Goal: Find specific page/section: Find specific page/section

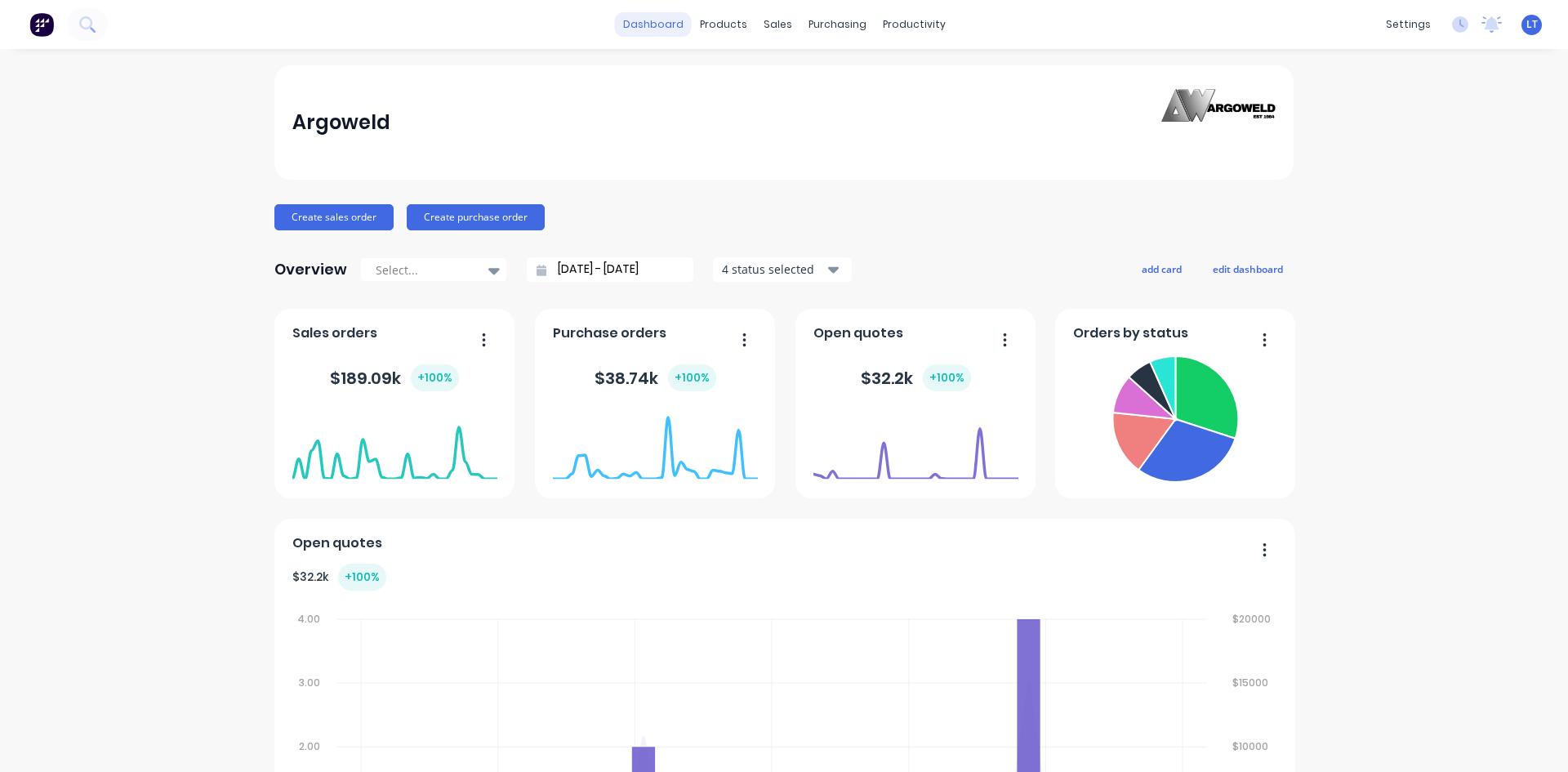
click at [664, 22] on link "dashboard" at bounding box center [653, 25] width 77 height 25
click at [933, 116] on div "Planner" at bounding box center [932, 111] width 39 height 15
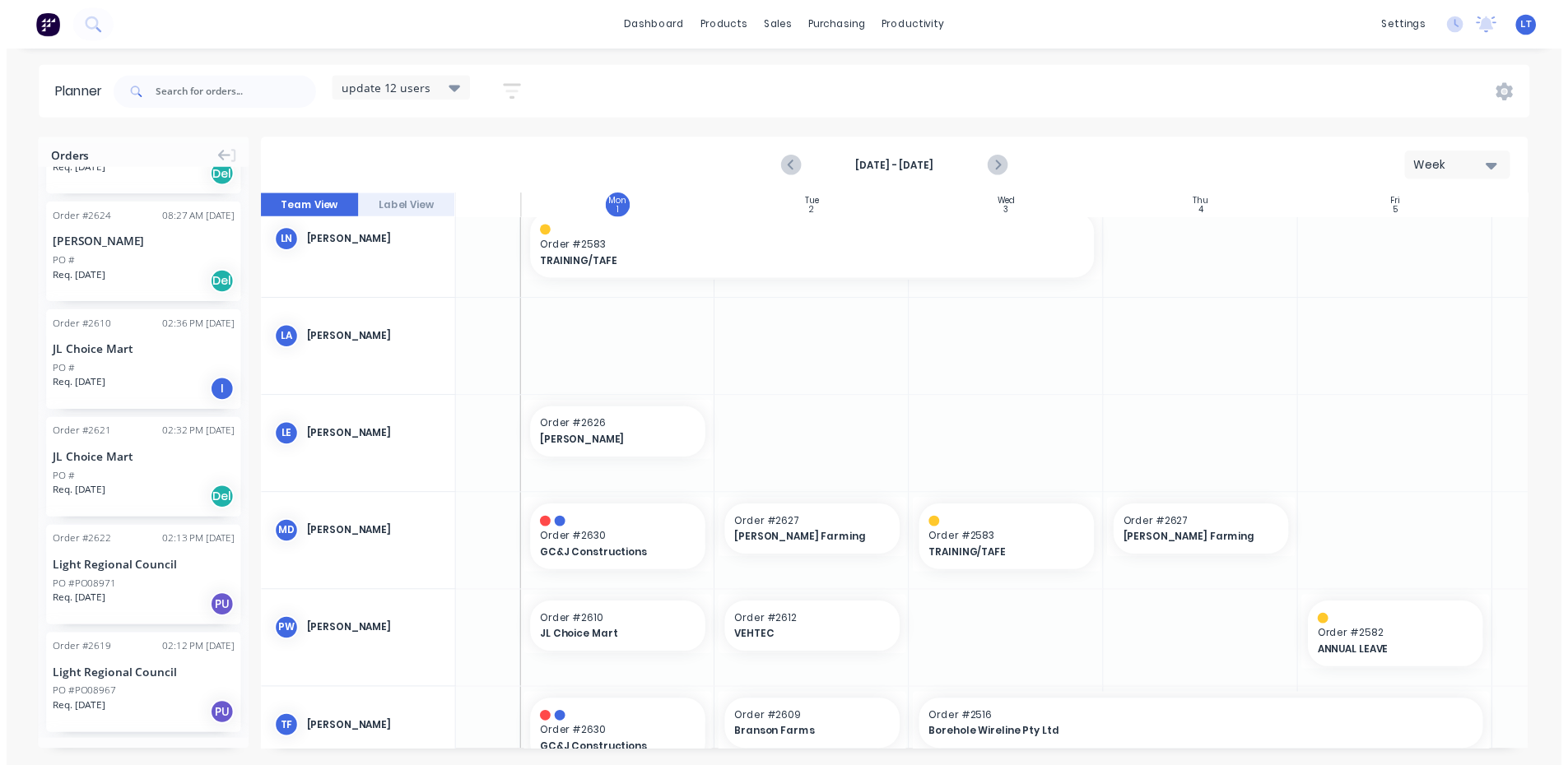
scroll to position [1234, 0]
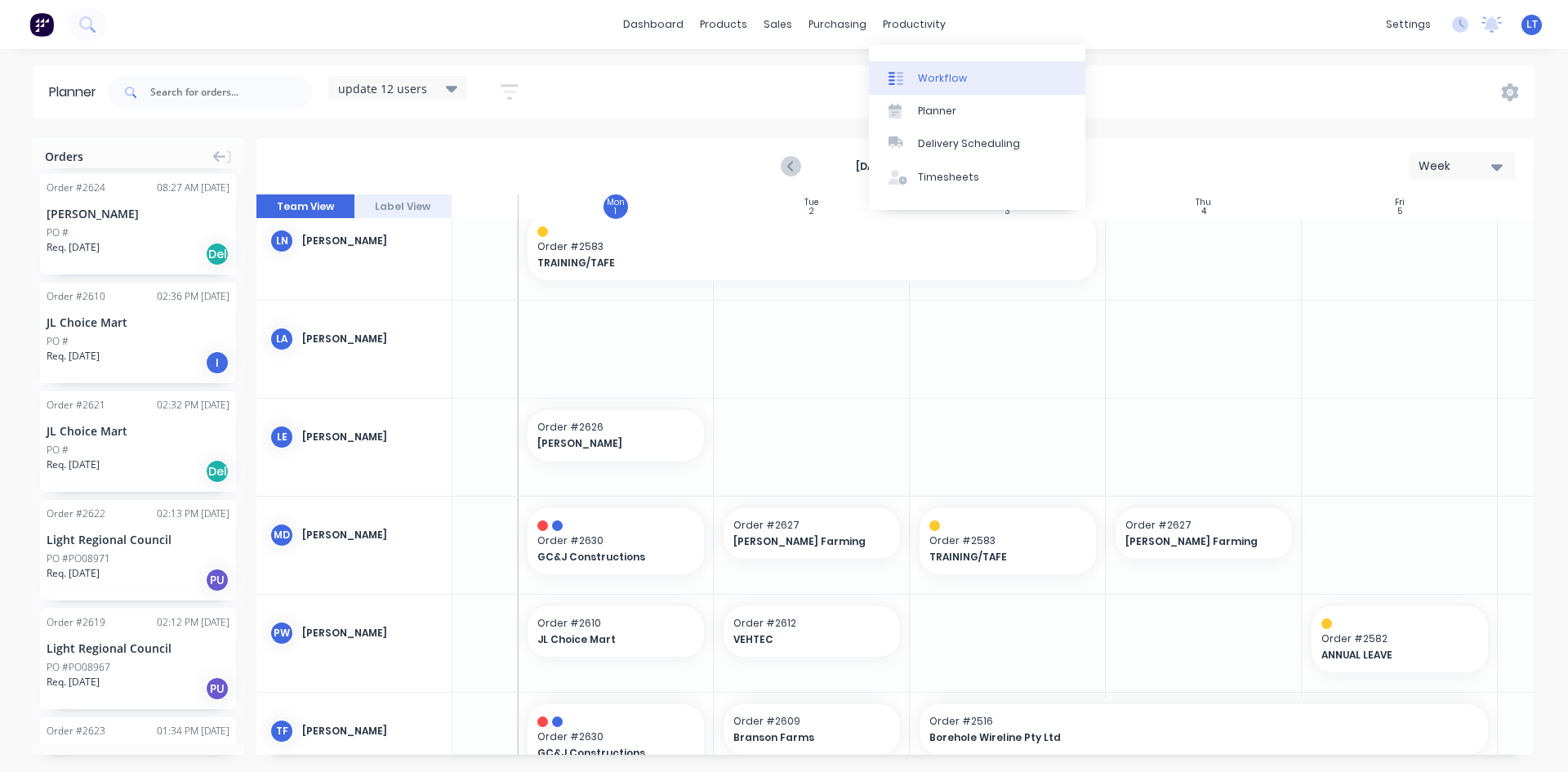
click at [922, 82] on div "Workflow" at bounding box center [942, 78] width 49 height 15
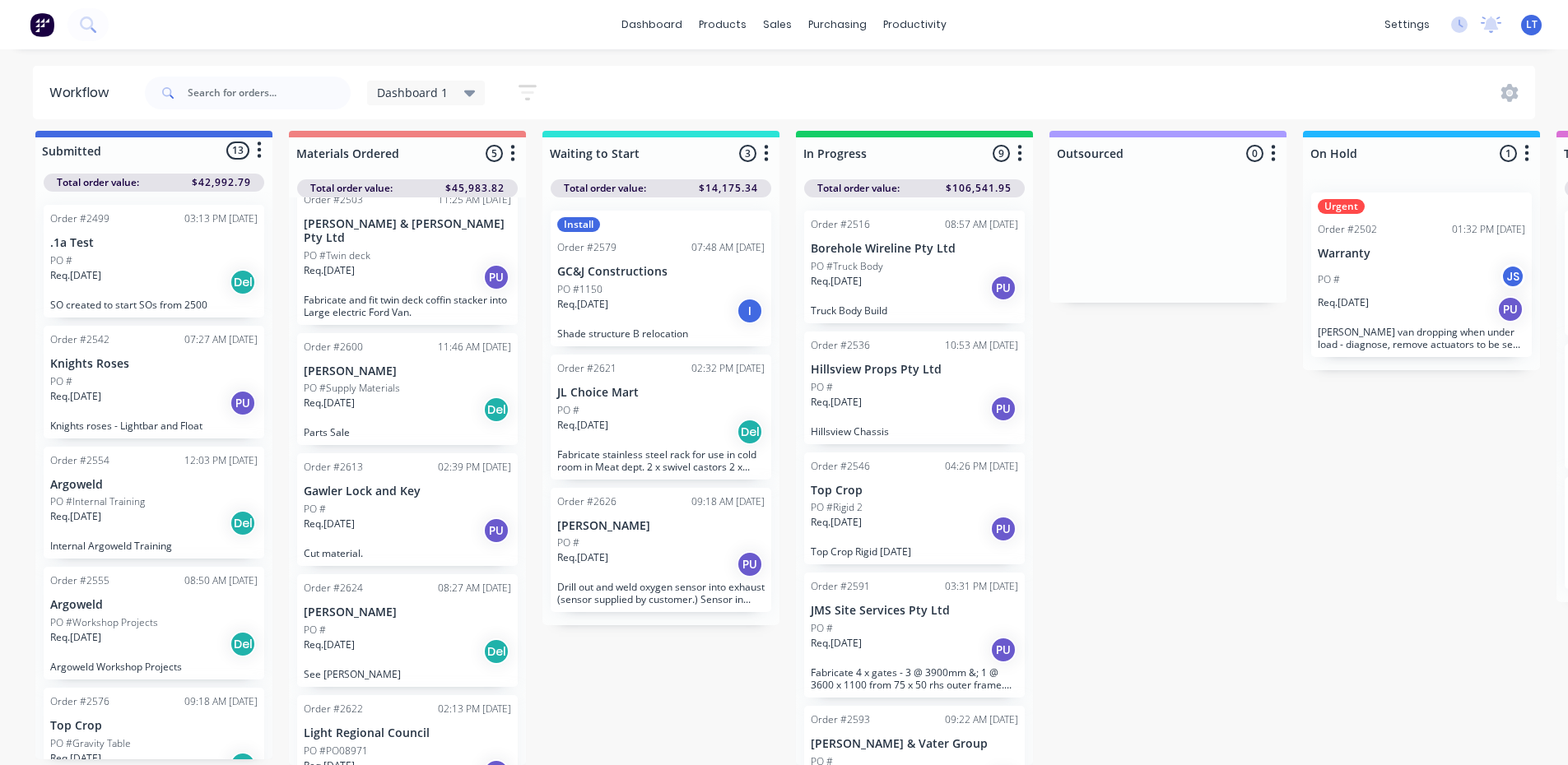
scroll to position [90, 0]
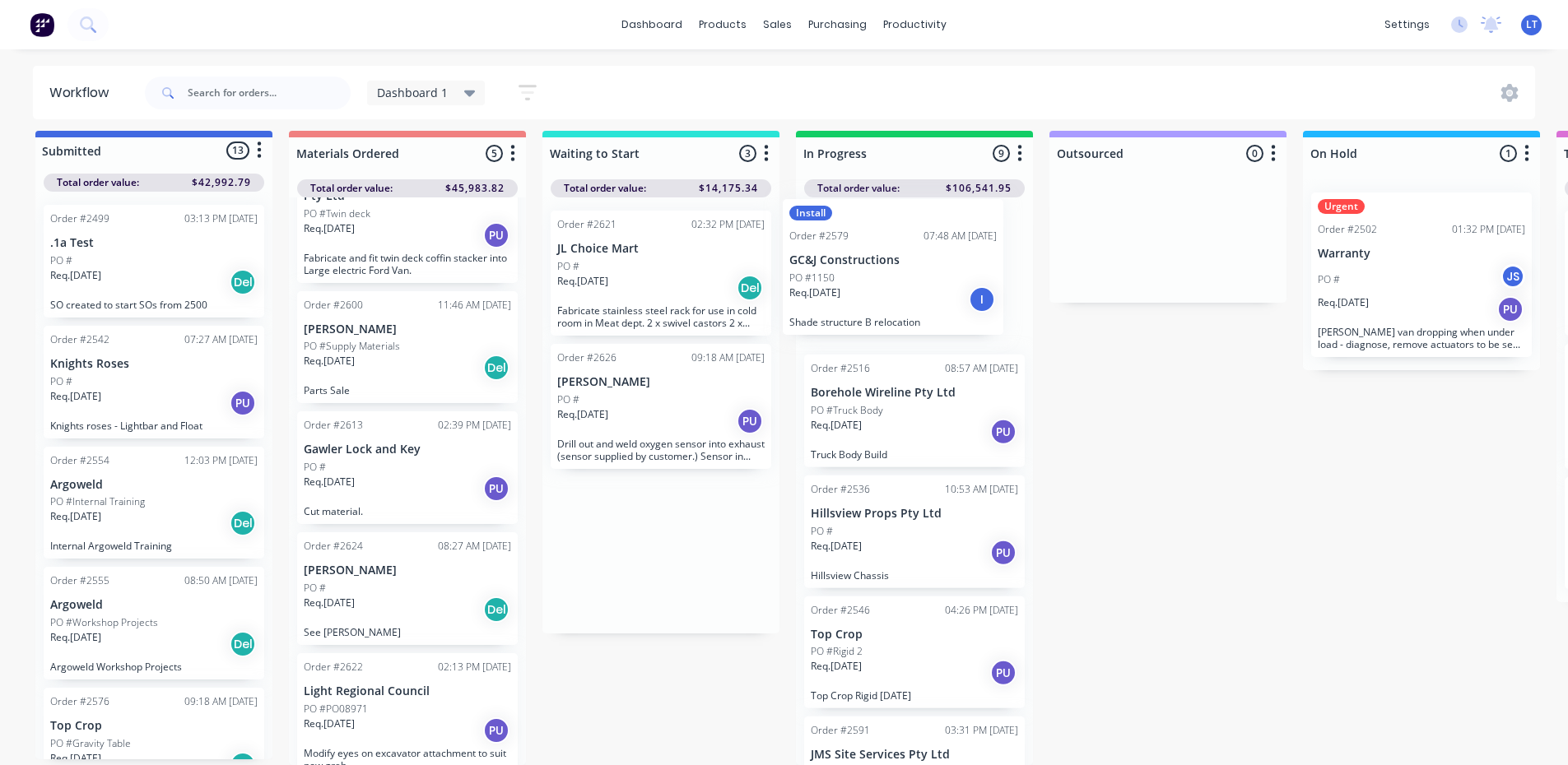
drag, startPoint x: 666, startPoint y: 252, endPoint x: 911, endPoint y: 257, distance: 245.1
click at [911, 257] on div "Submitted 13 Status colour #4169E1 hex #4169E1 Save Cancel Summaries Total orde…" at bounding box center [1360, 449] width 2745 height 635
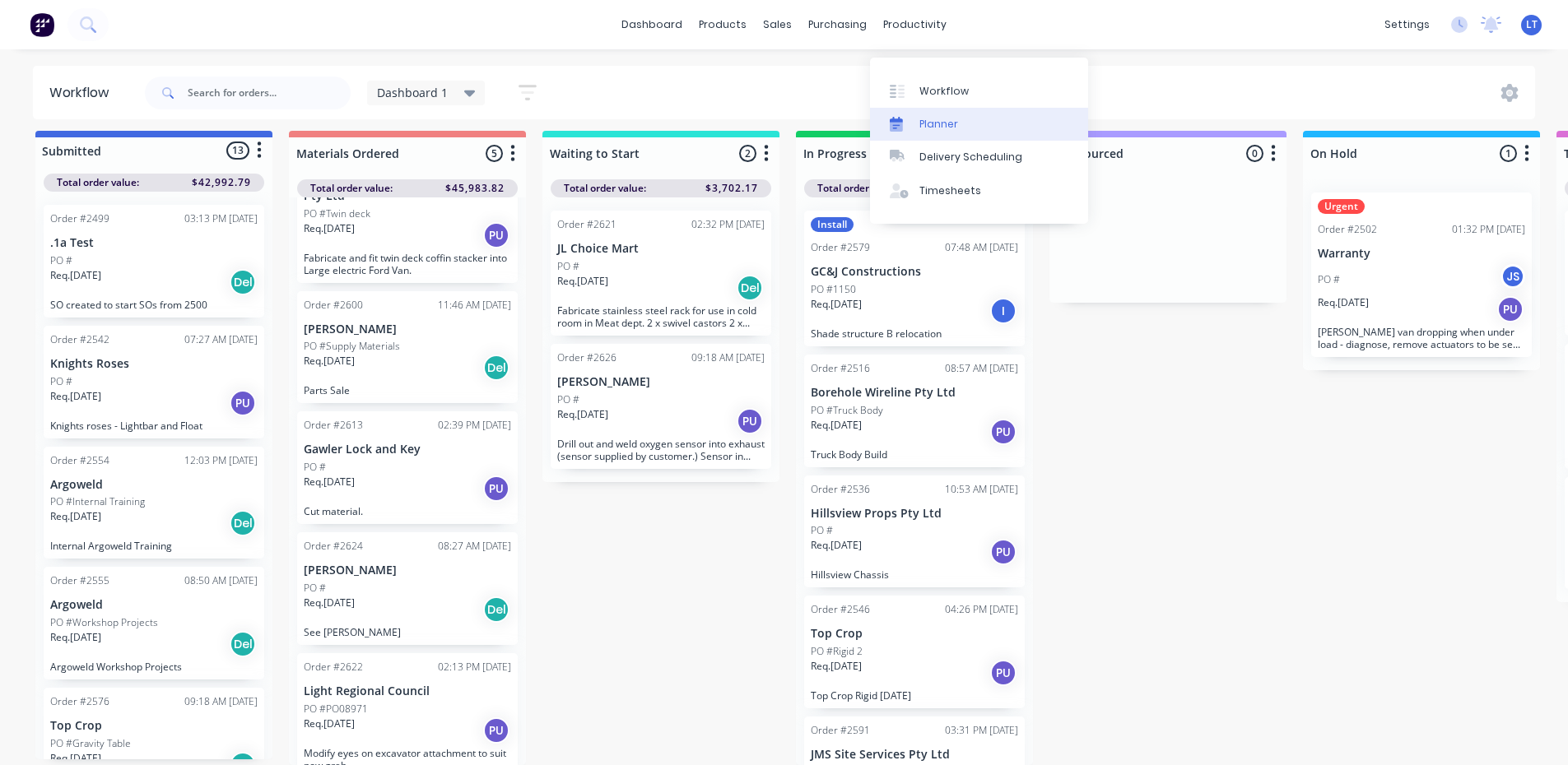
click at [941, 117] on div "Planner" at bounding box center [939, 125] width 39 height 15
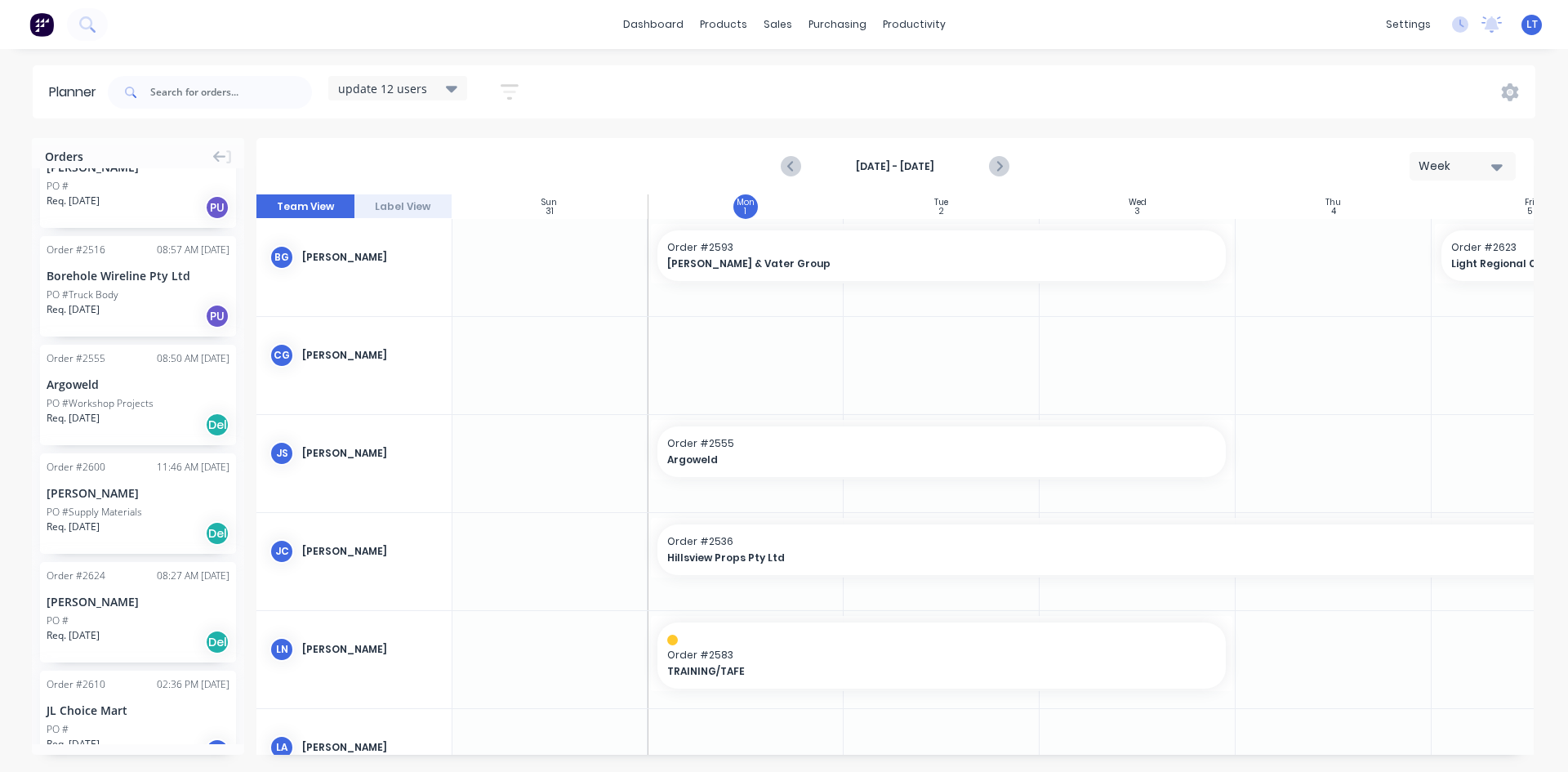
scroll to position [899, 0]
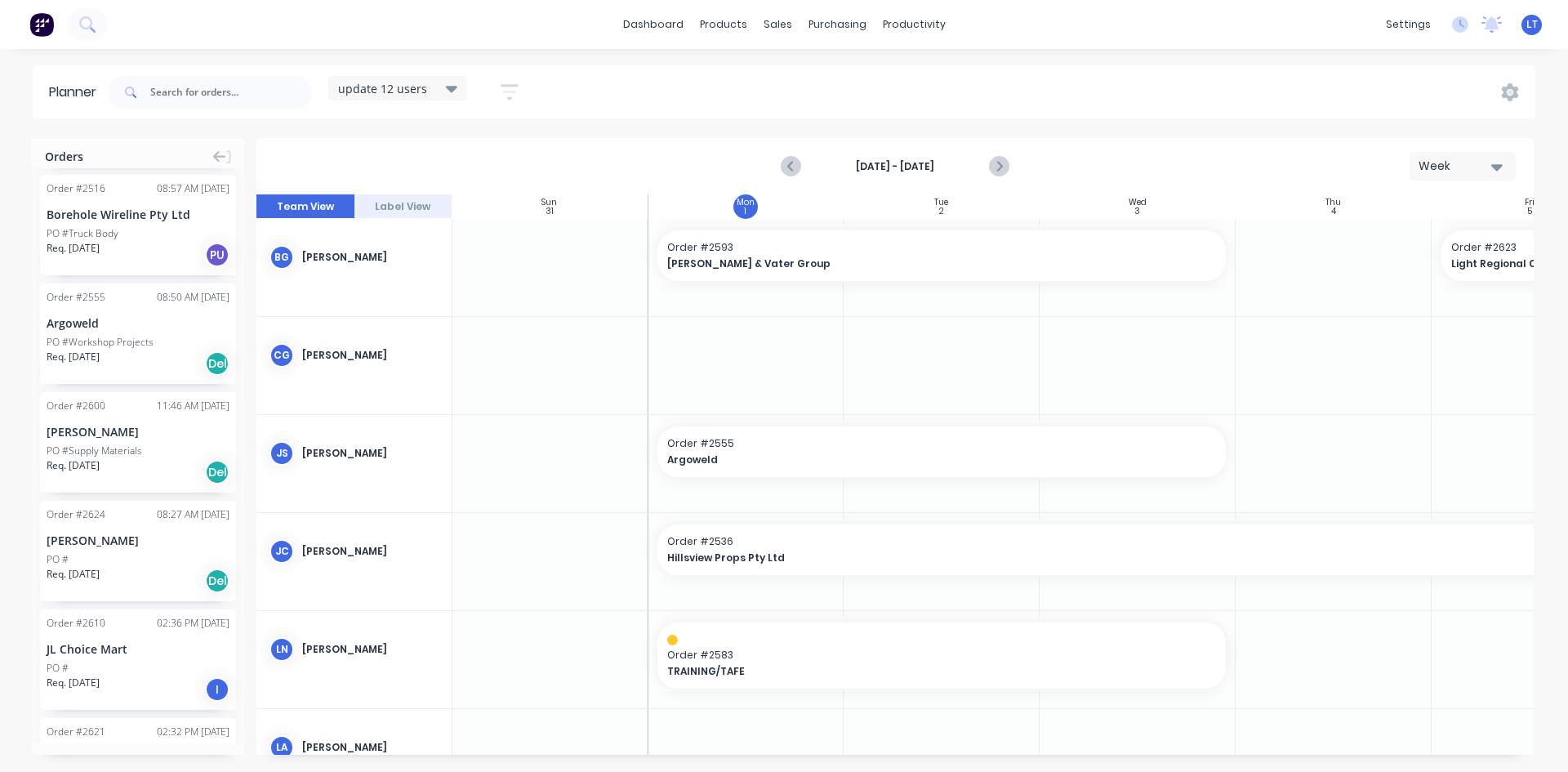
click at [148, 665] on div "PO #" at bounding box center [138, 669] width 183 height 15
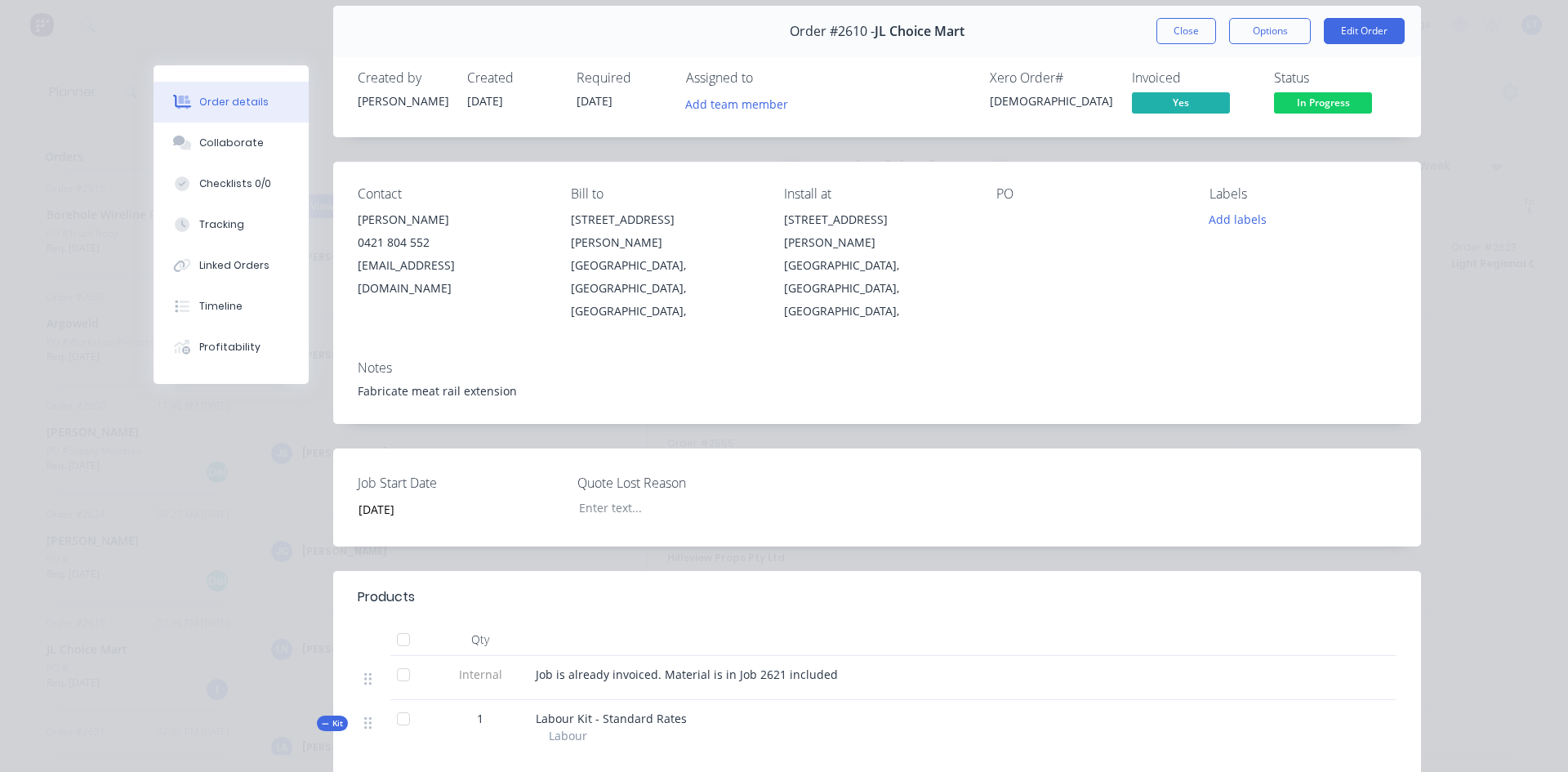
scroll to position [0, 0]
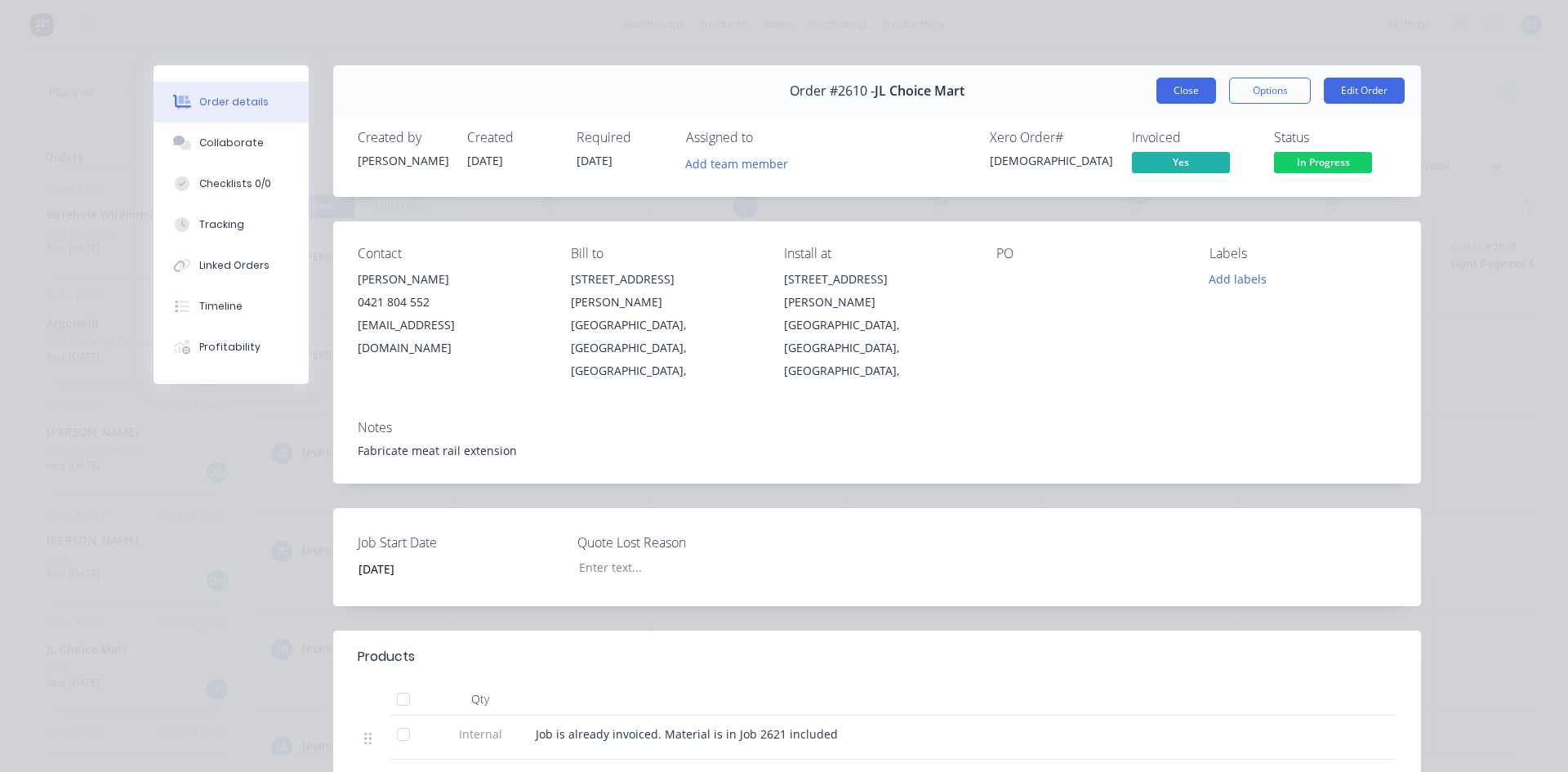
click at [1184, 82] on button "Close" at bounding box center [1186, 91] width 59 height 26
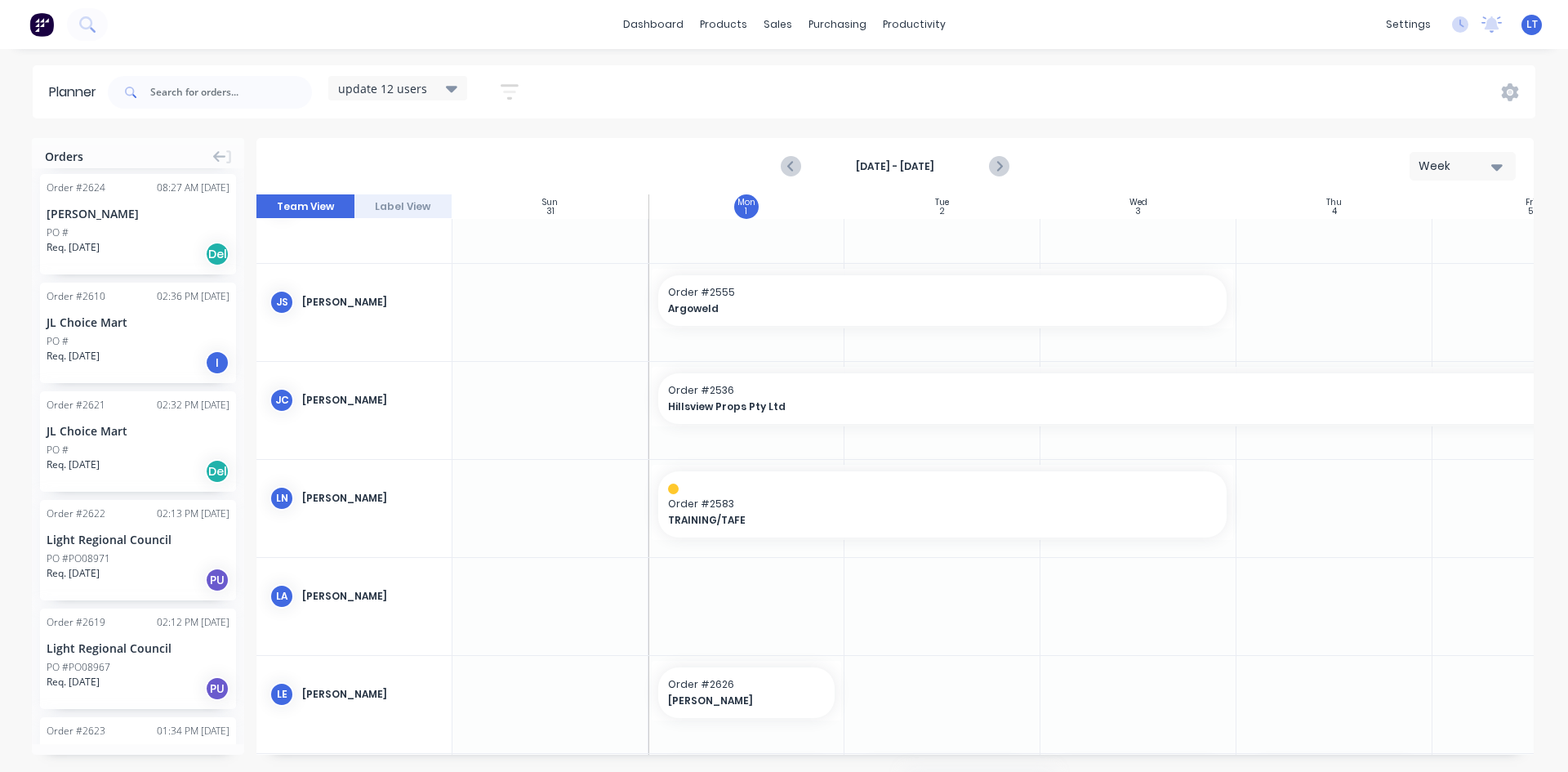
scroll to position [163, 0]
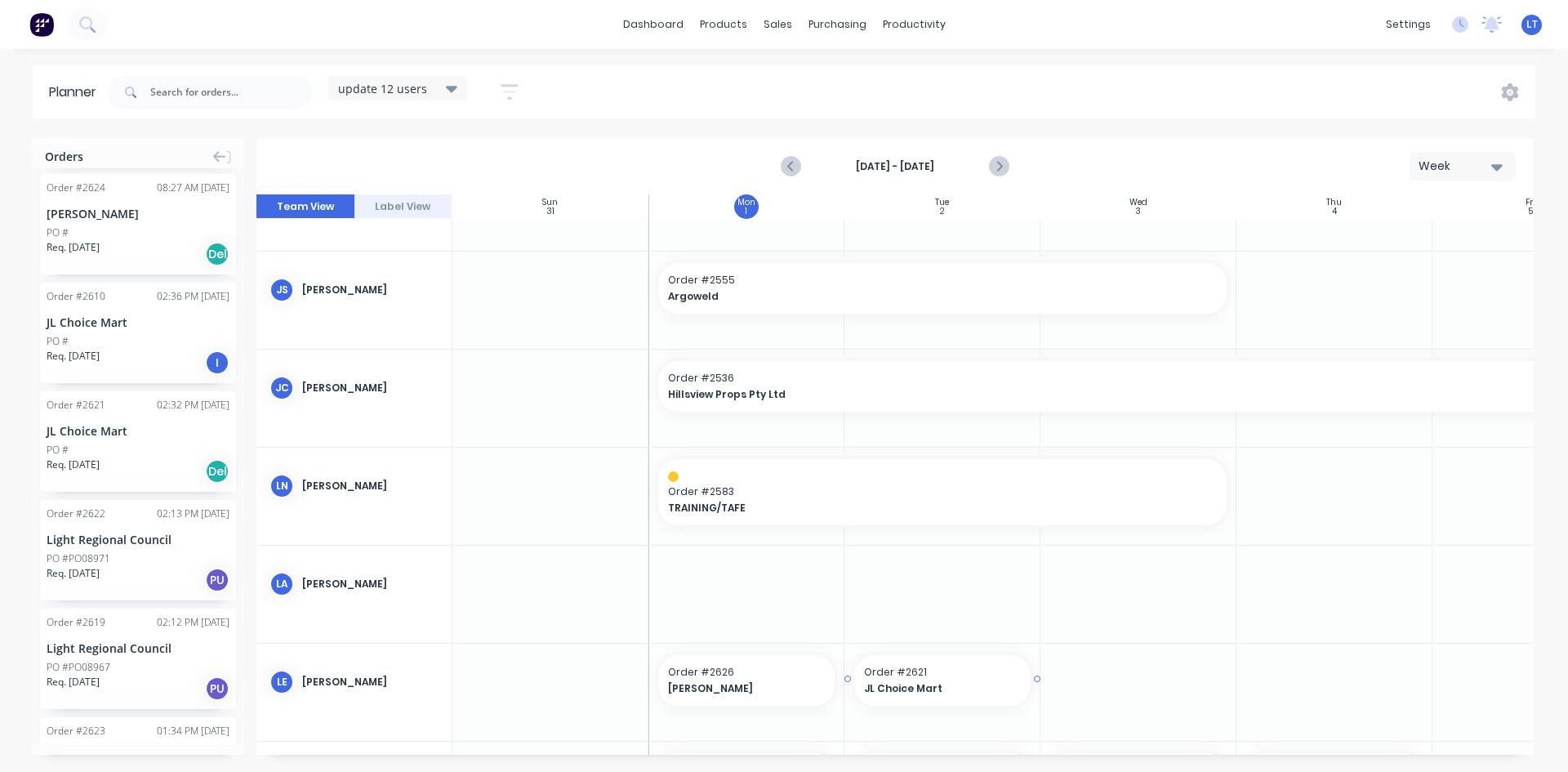
drag, startPoint x: 92, startPoint y: 444, endPoint x: 926, endPoint y: 689, distance: 869.2
drag, startPoint x: 1037, startPoint y: 681, endPoint x: 1136, endPoint y: 675, distance: 99.2
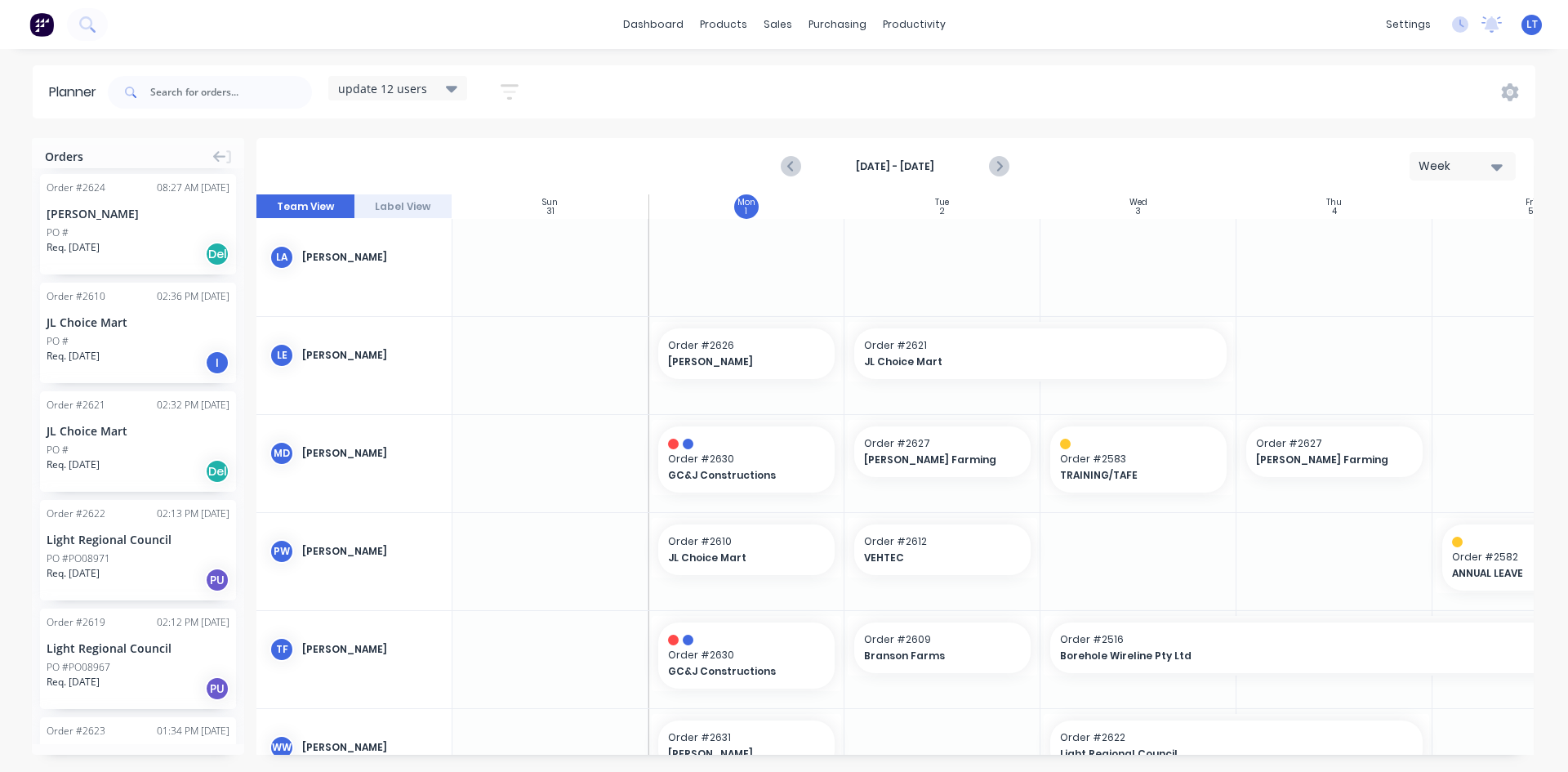
scroll to position [562, 0]
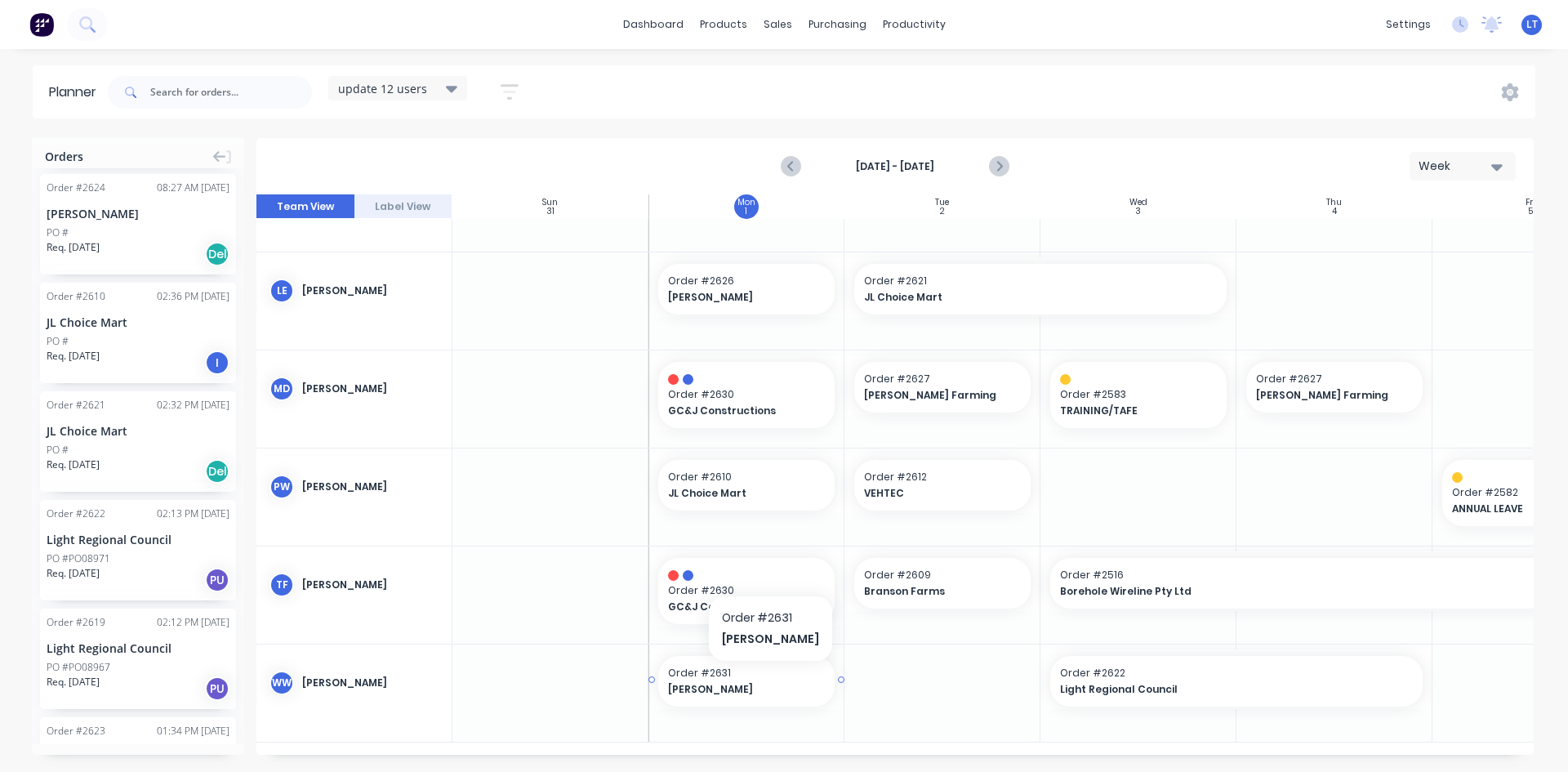
click at [756, 682] on span "[PERSON_NAME]" at bounding box center [738, 690] width 141 height 15
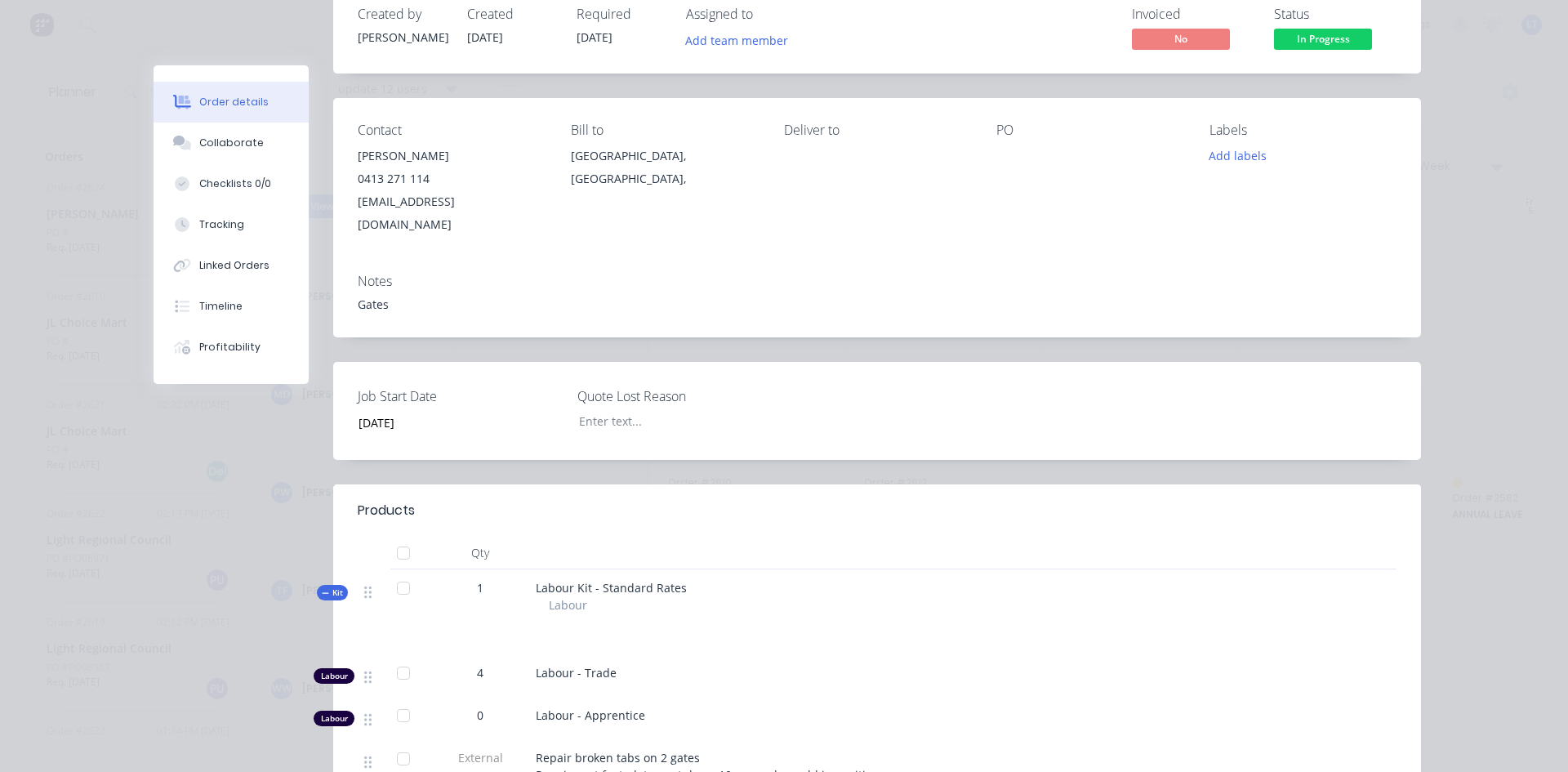
scroll to position [0, 0]
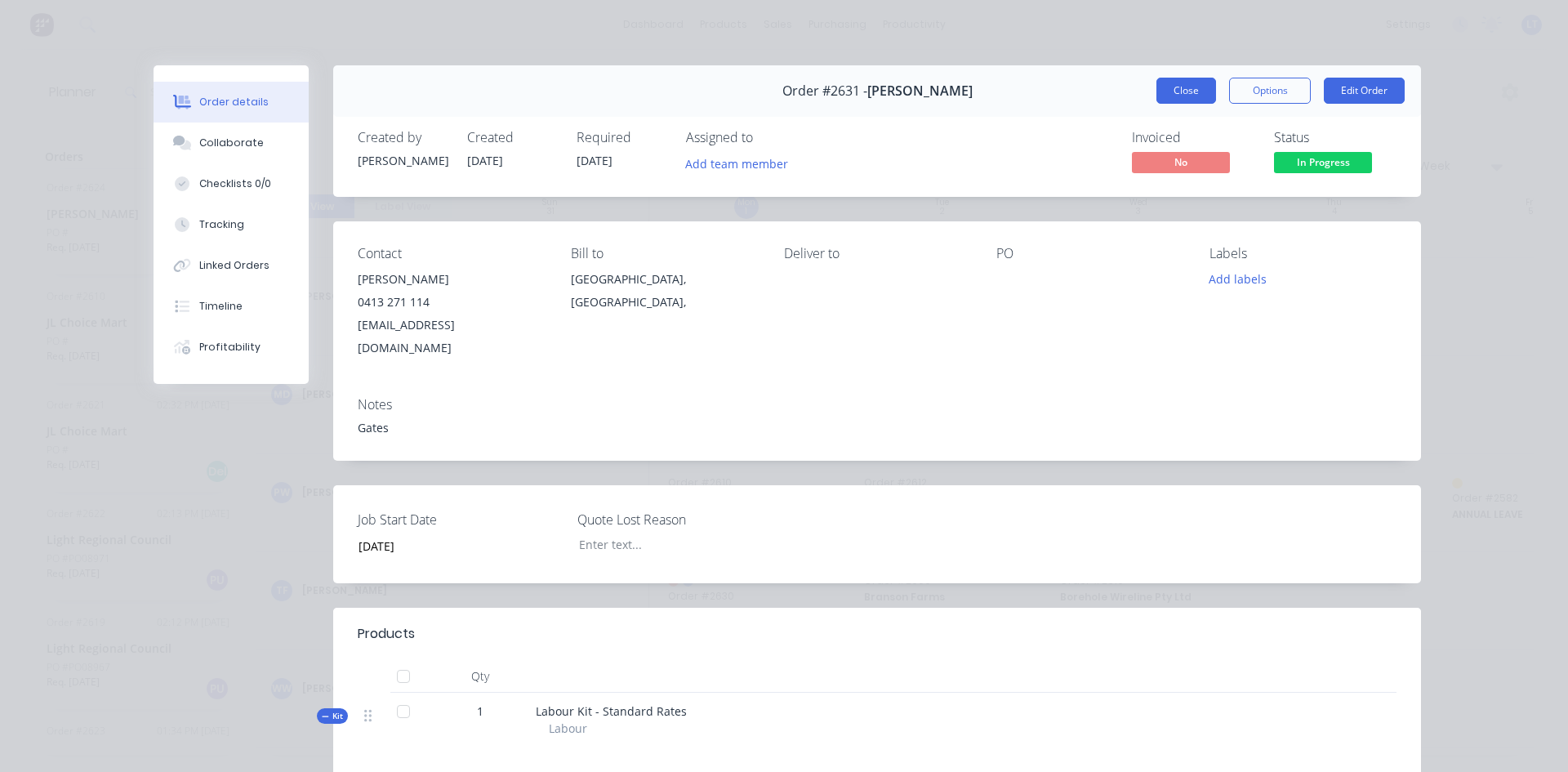
click at [1181, 83] on button "Close" at bounding box center [1186, 91] width 59 height 26
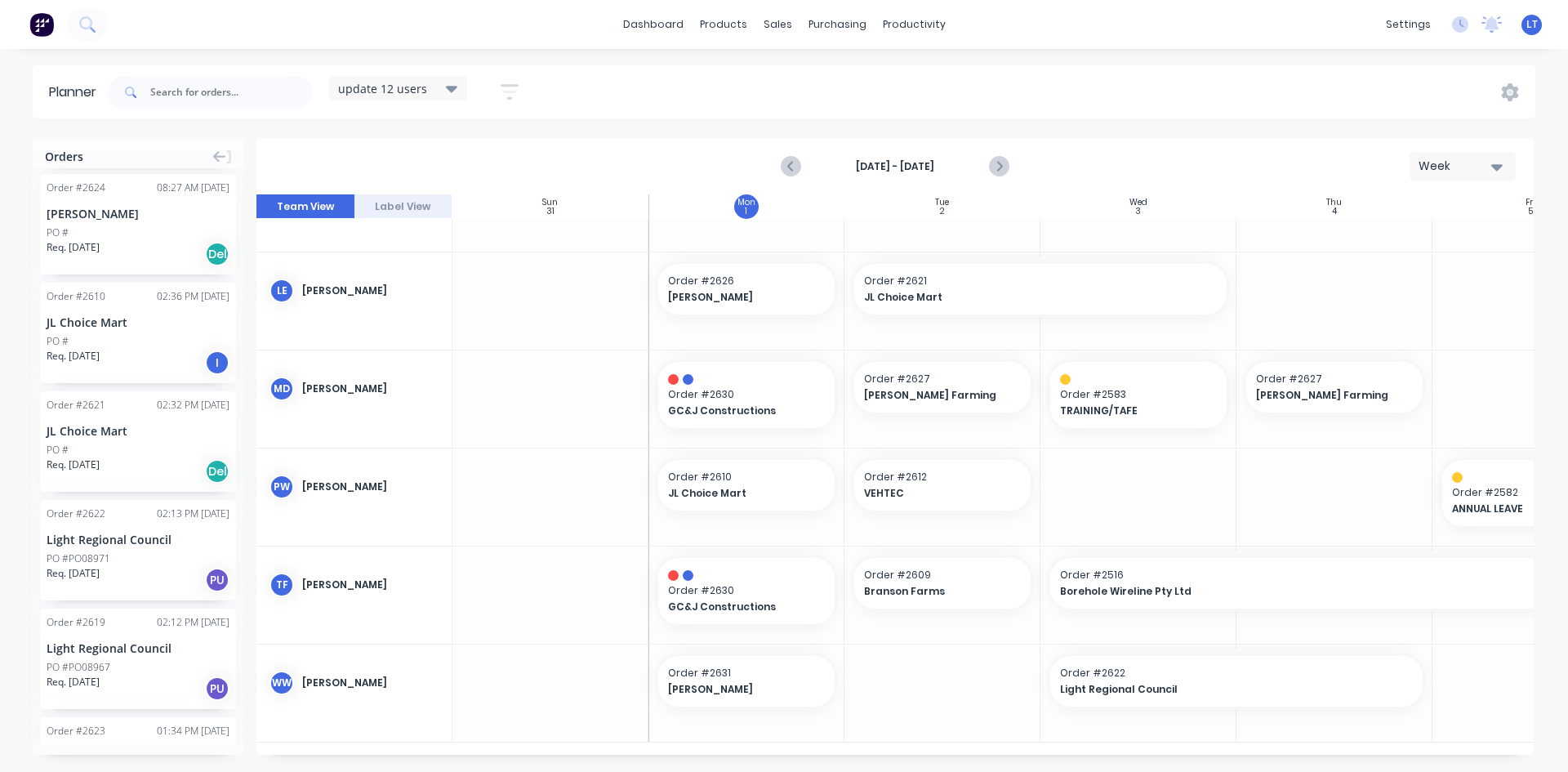
scroll to position [562, 0]
drag, startPoint x: 1077, startPoint y: 755, endPoint x: 1214, endPoint y: 756, distance: 137.0
click at [1214, 756] on div "Orders Install Urgent Order # 2630 03:39 PM [DATE] GC&J Constructions PO # Req.…" at bounding box center [784, 454] width 1568 height 633
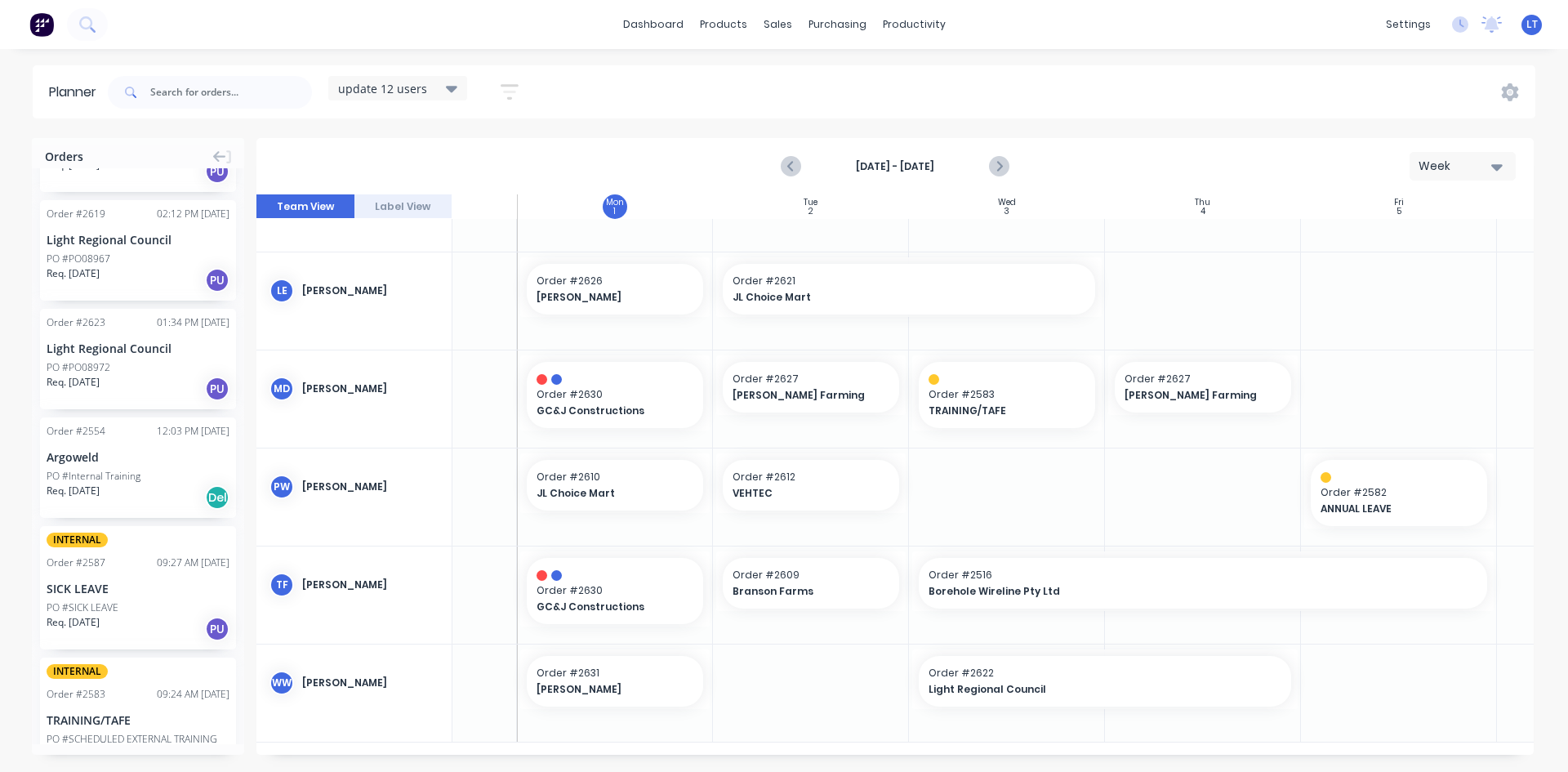
scroll to position [1747, 0]
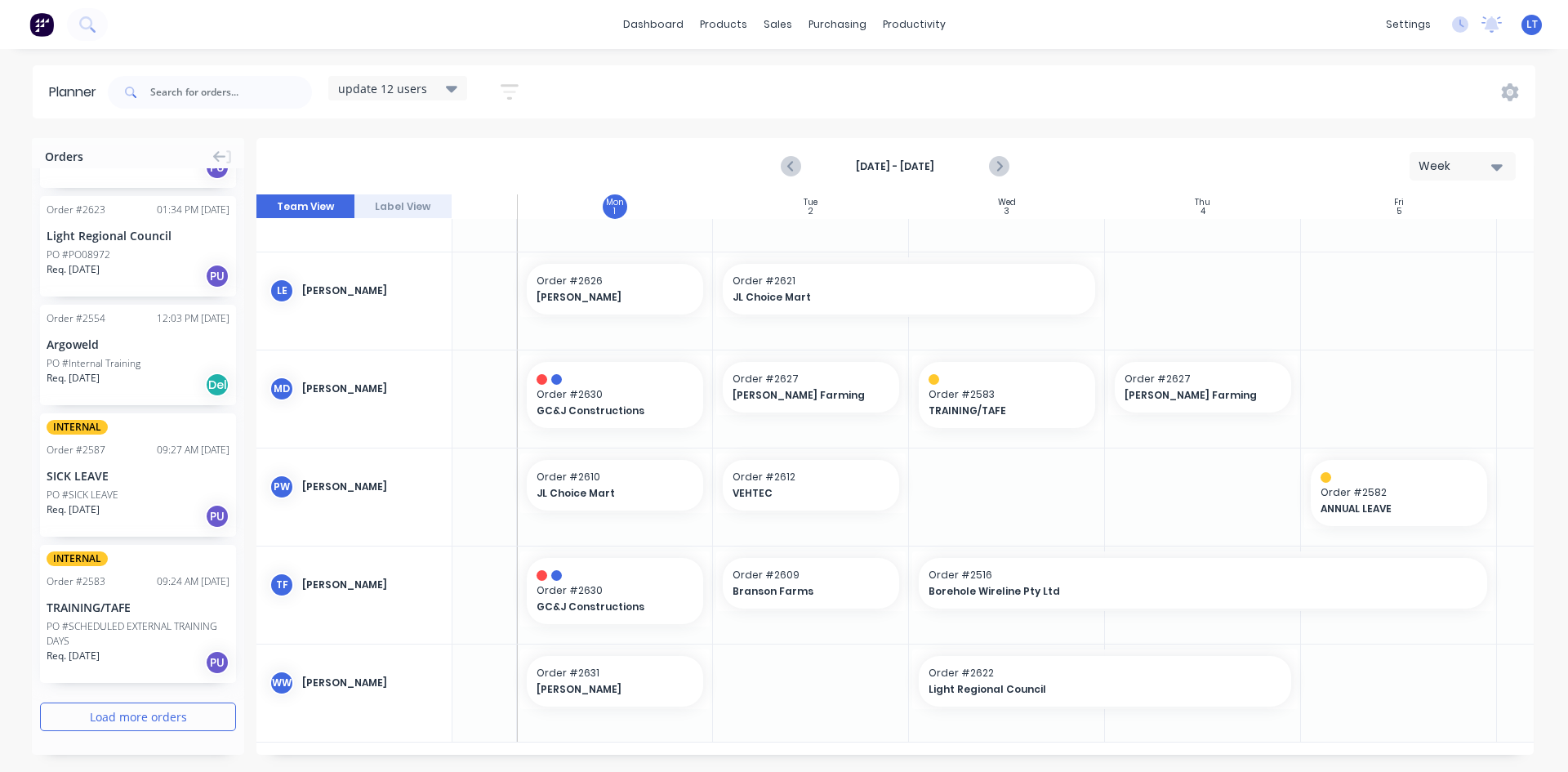
click at [160, 721] on button "Load more orders" at bounding box center [138, 717] width 196 height 29
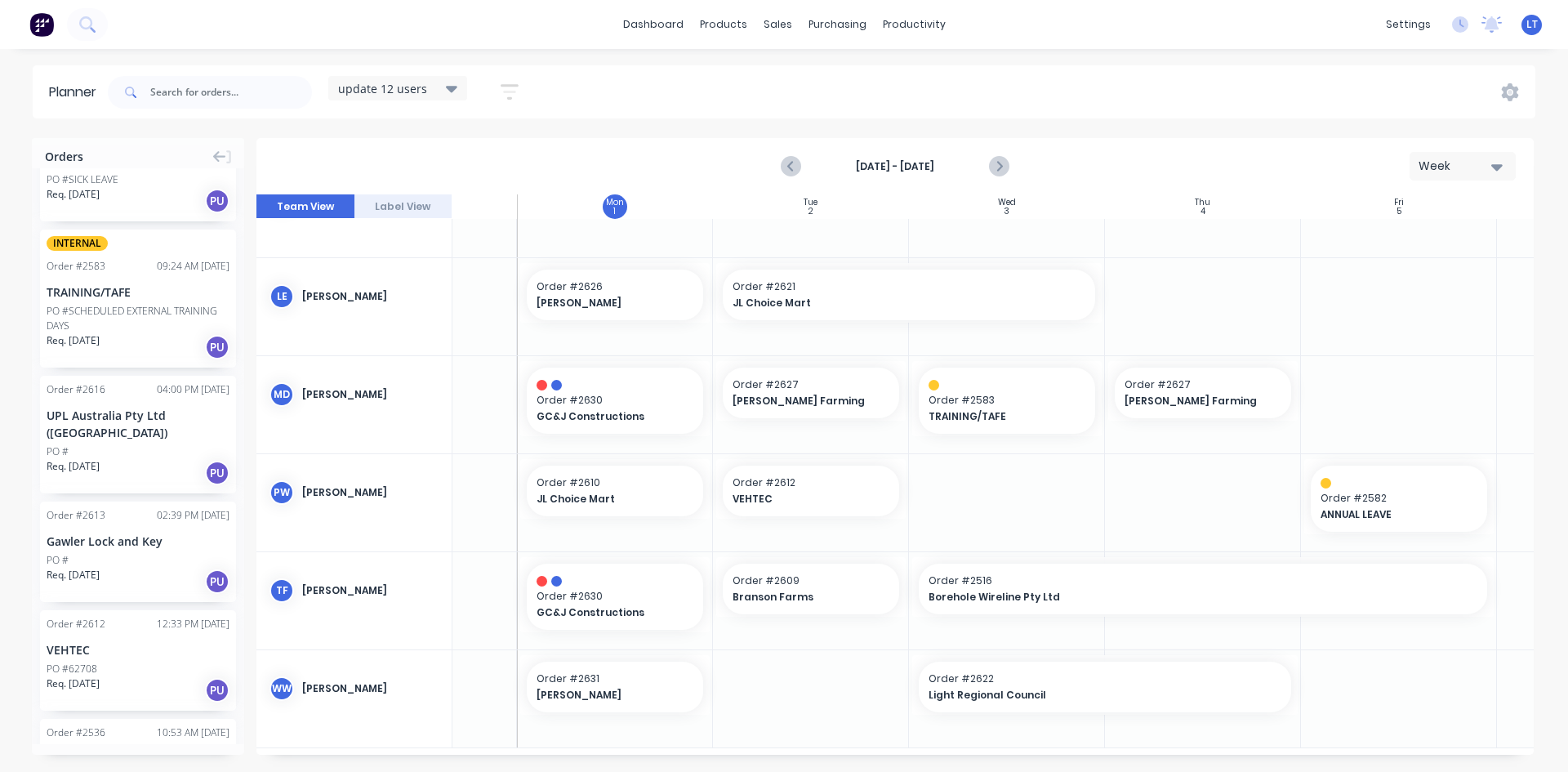
scroll to position [2062, 0]
